Goal: Task Accomplishment & Management: Manage account settings

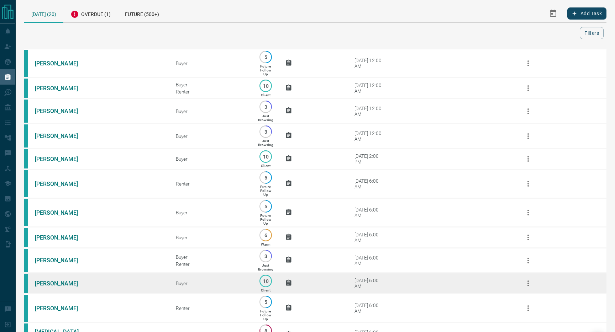
scroll to position [2, 0]
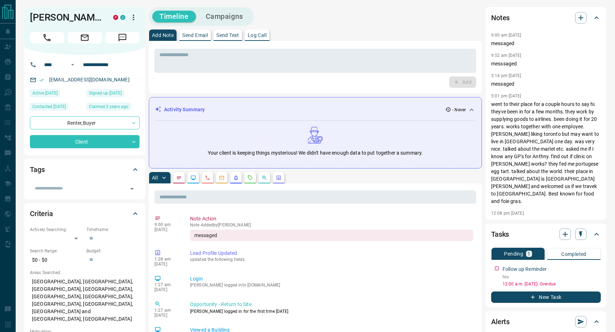
scroll to position [1, 0]
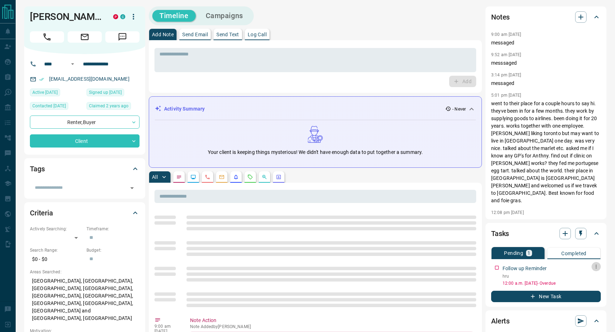
click at [595, 267] on icon "button" at bounding box center [596, 267] width 6 height 6
click at [592, 277] on li "Edit" at bounding box center [584, 280] width 31 height 11
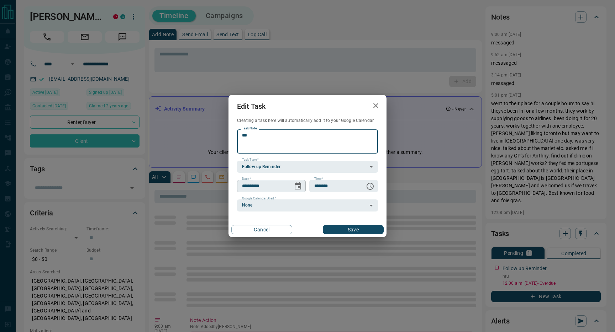
click at [299, 190] on icon "Choose date, selected date is Aug 13, 2025" at bounding box center [297, 186] width 9 height 9
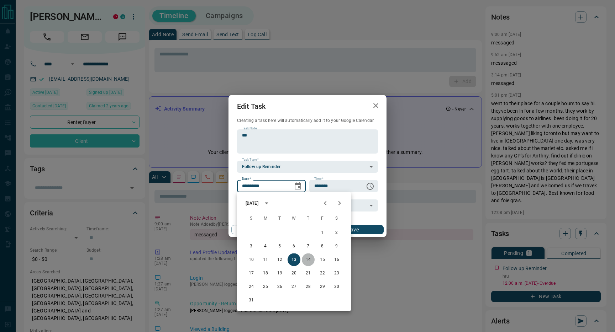
click at [306, 258] on button "14" at bounding box center [308, 260] width 13 height 13
type input "**********"
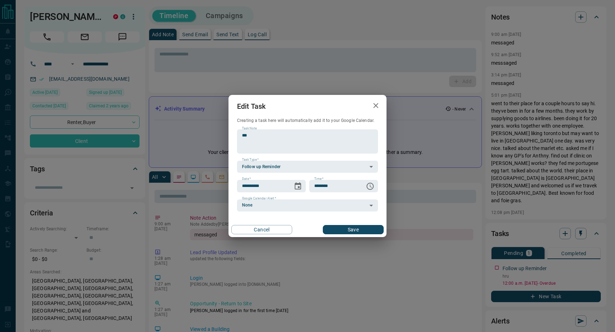
click at [356, 232] on button "Save" at bounding box center [353, 229] width 61 height 9
